Goal: Navigation & Orientation: Find specific page/section

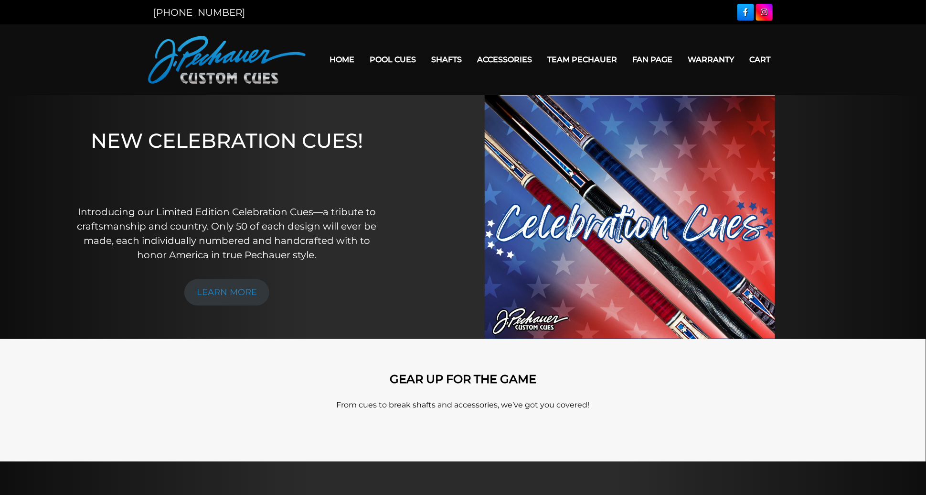
click at [524, 204] on img at bounding box center [630, 217] width 291 height 244
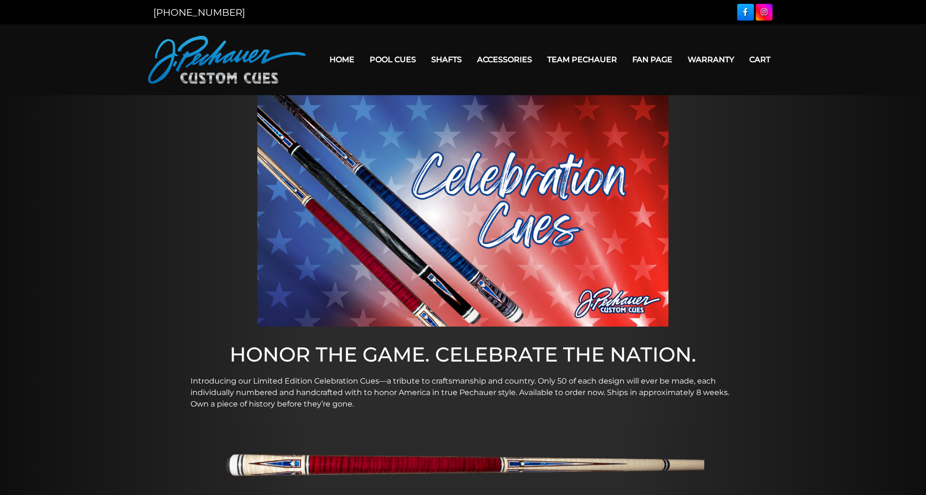
click at [184, 51] on img at bounding box center [227, 60] width 158 height 48
